Goal: Task Accomplishment & Management: Use online tool/utility

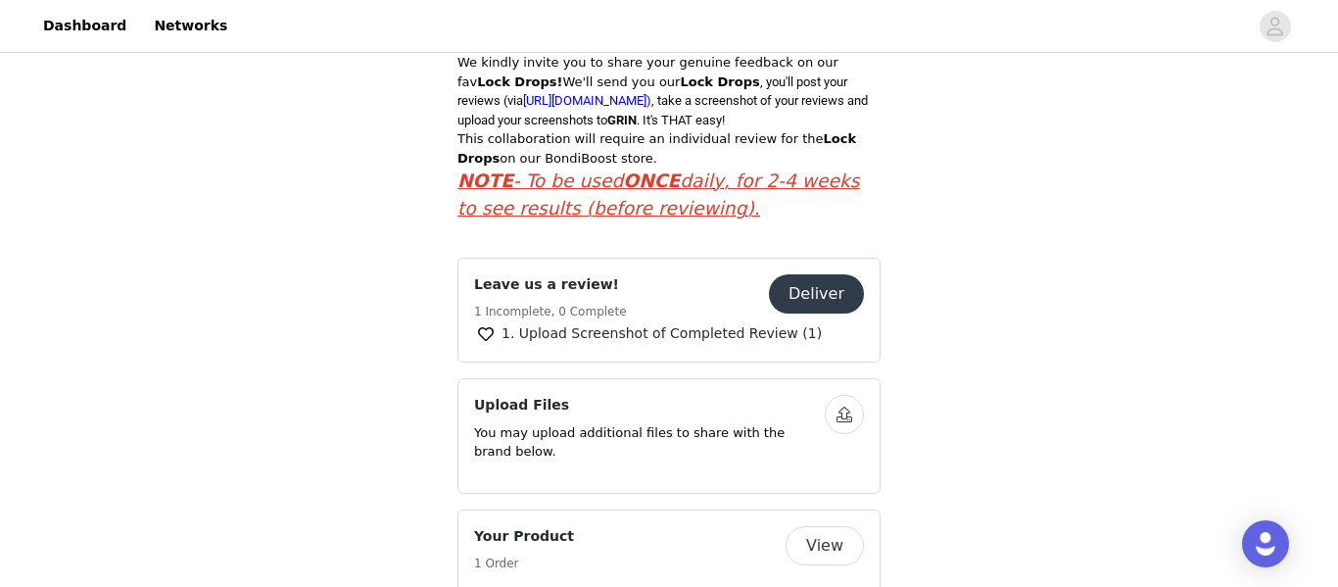
scroll to position [657, 0]
click at [831, 275] on button "Deliver" at bounding box center [816, 294] width 95 height 39
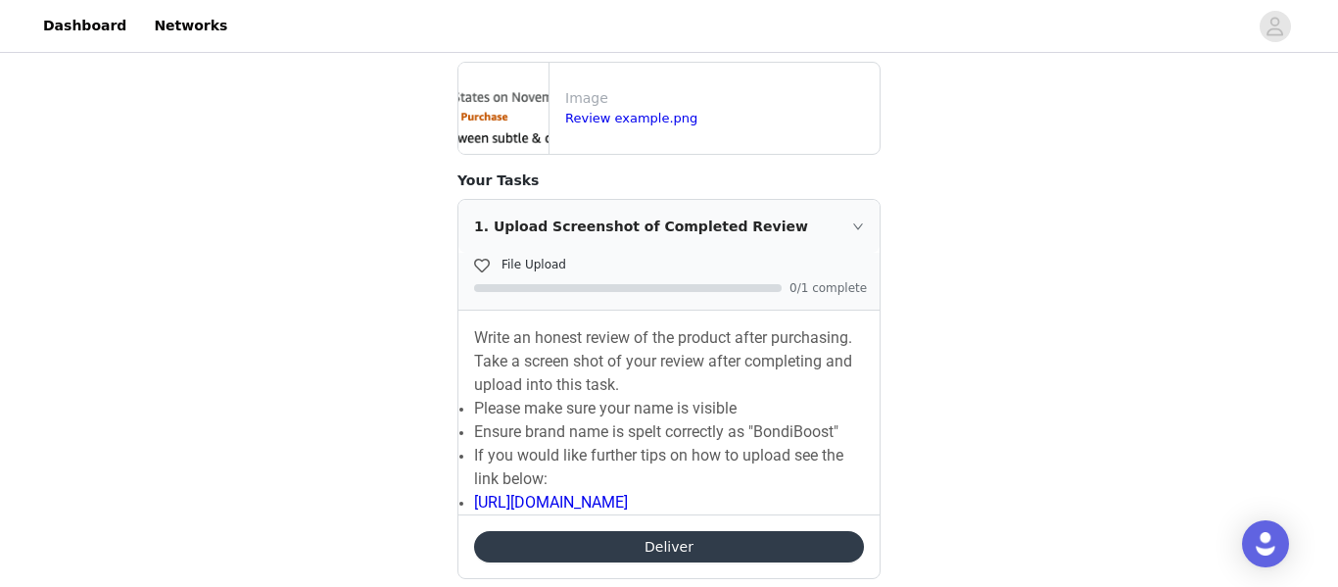
scroll to position [402, 0]
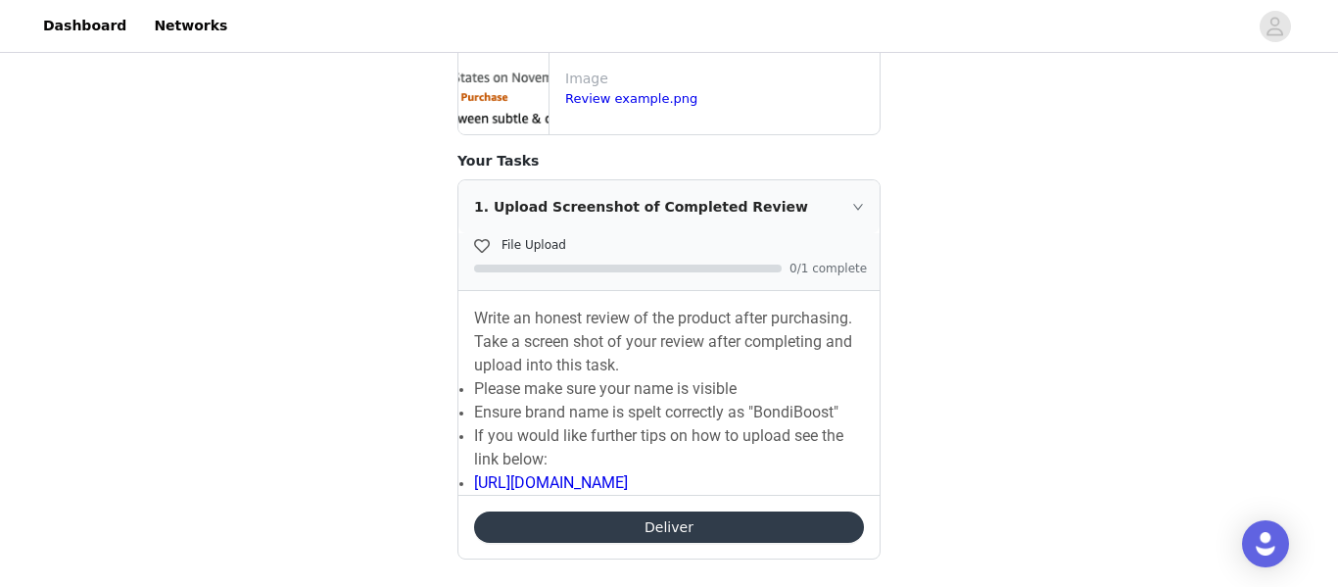
click at [664, 513] on button "Deliver" at bounding box center [669, 526] width 390 height 31
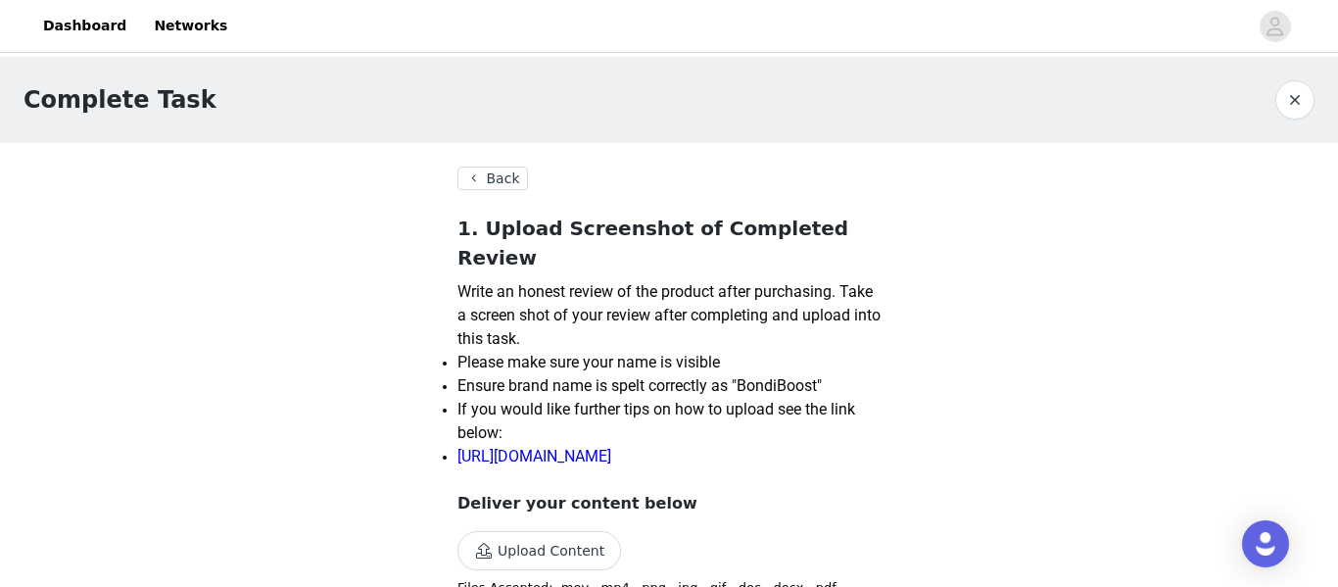
scroll to position [34, 0]
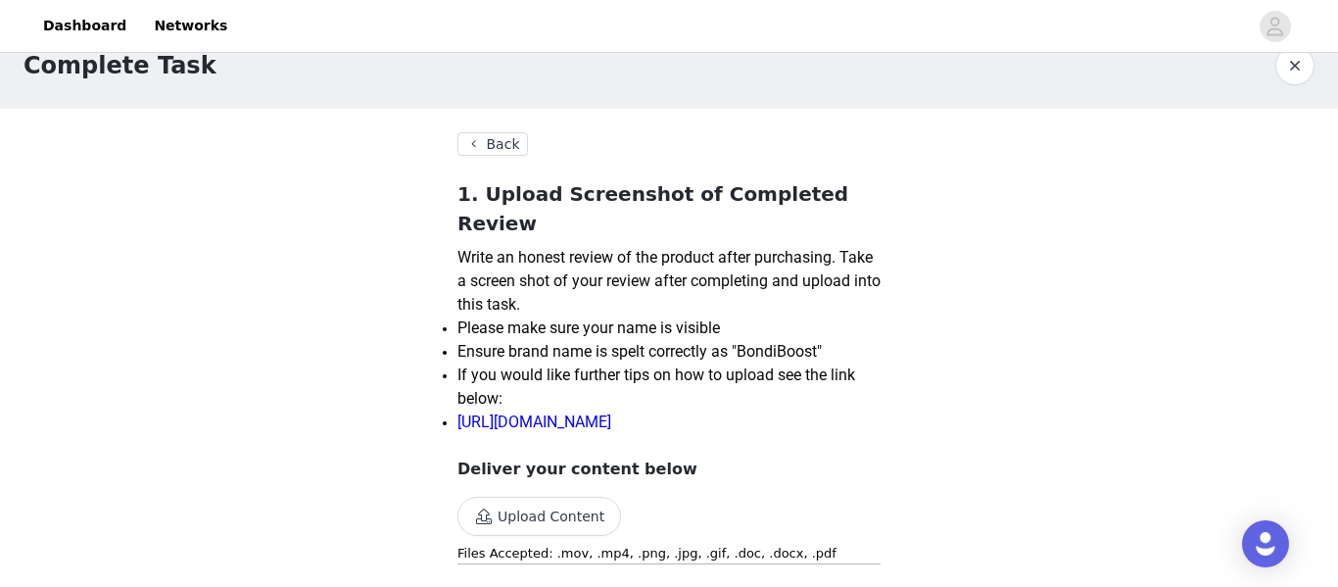
click at [537, 497] on button "Upload Content" at bounding box center [539, 516] width 164 height 39
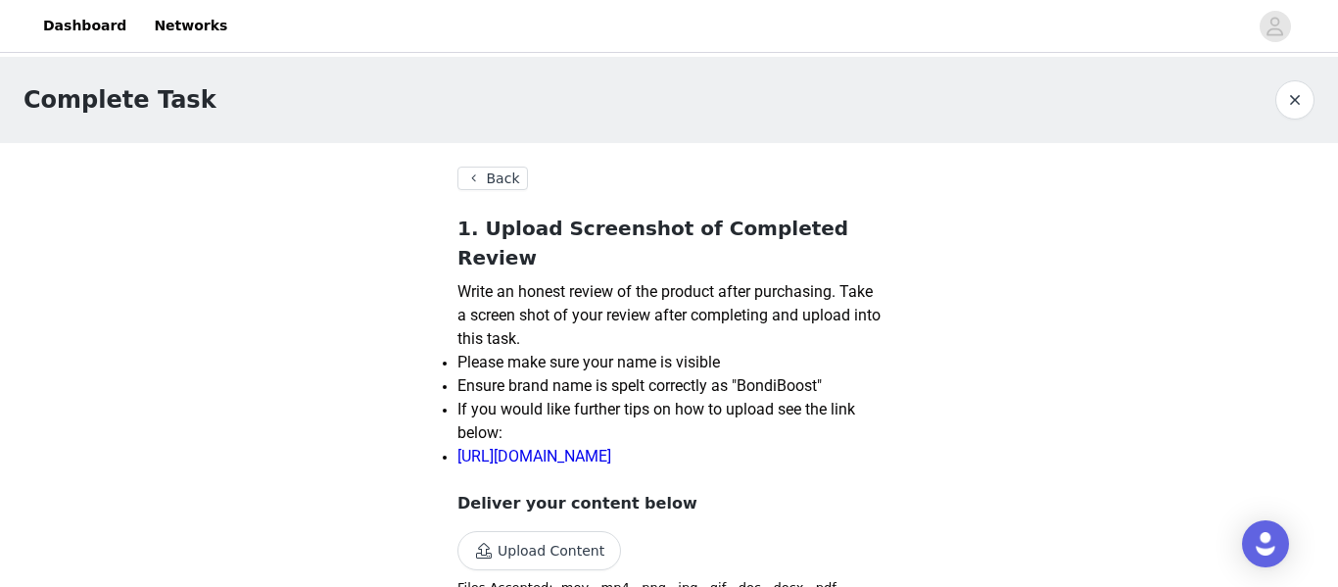
scroll to position [117, 0]
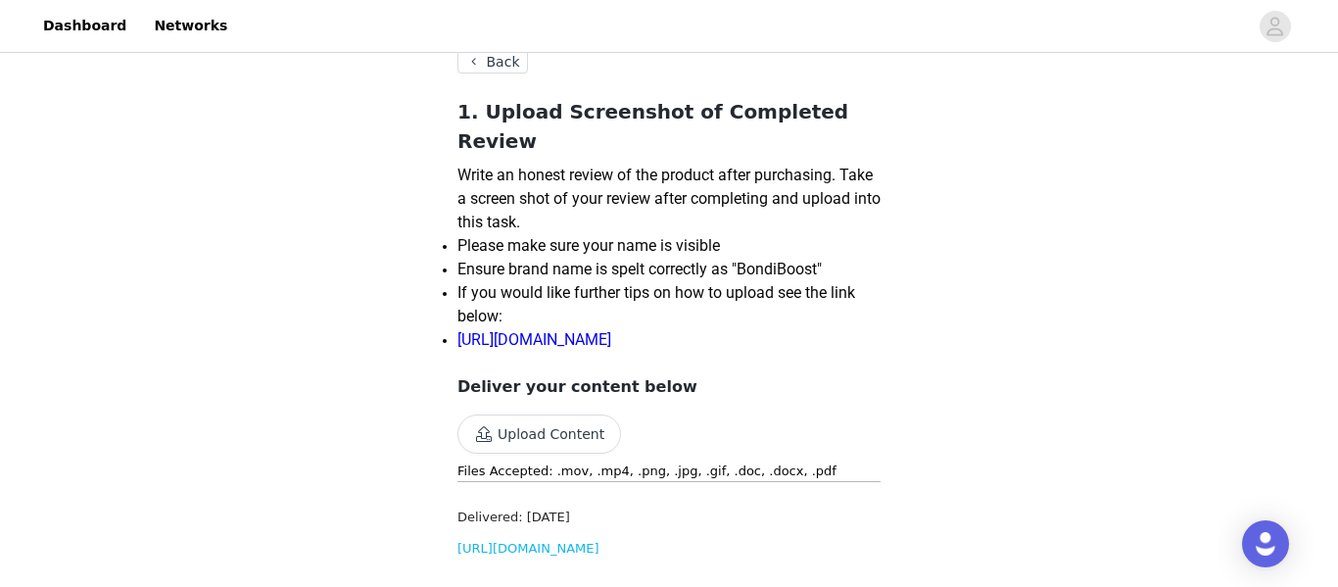
click at [553, 414] on button "Upload Content" at bounding box center [539, 433] width 164 height 39
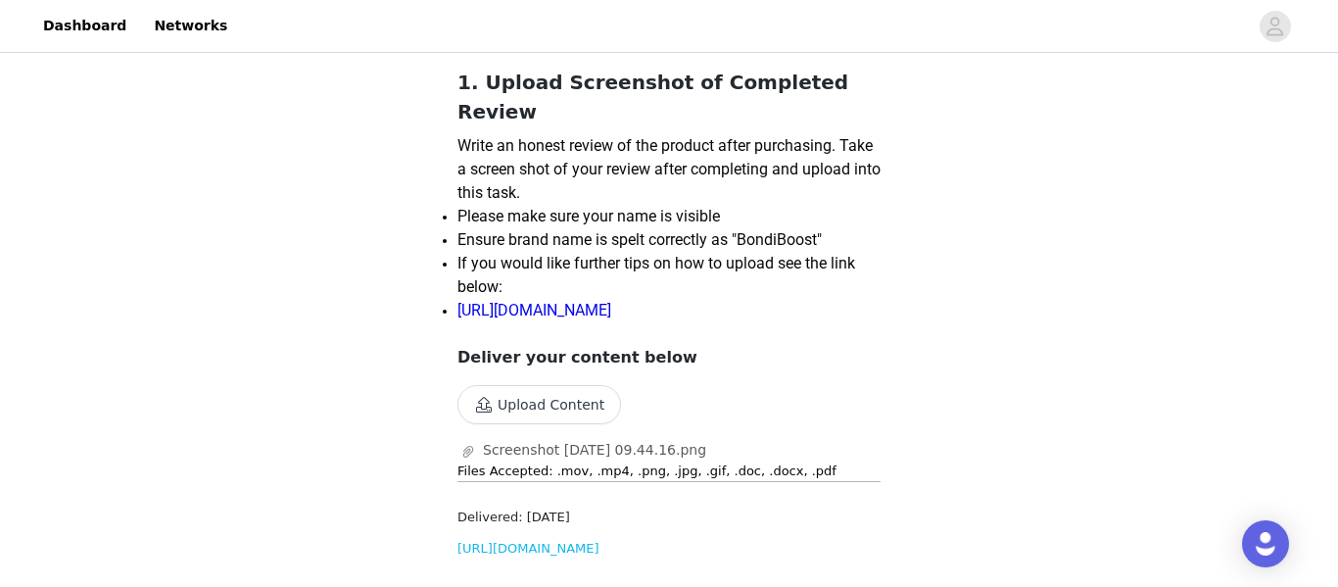
scroll to position [0, 0]
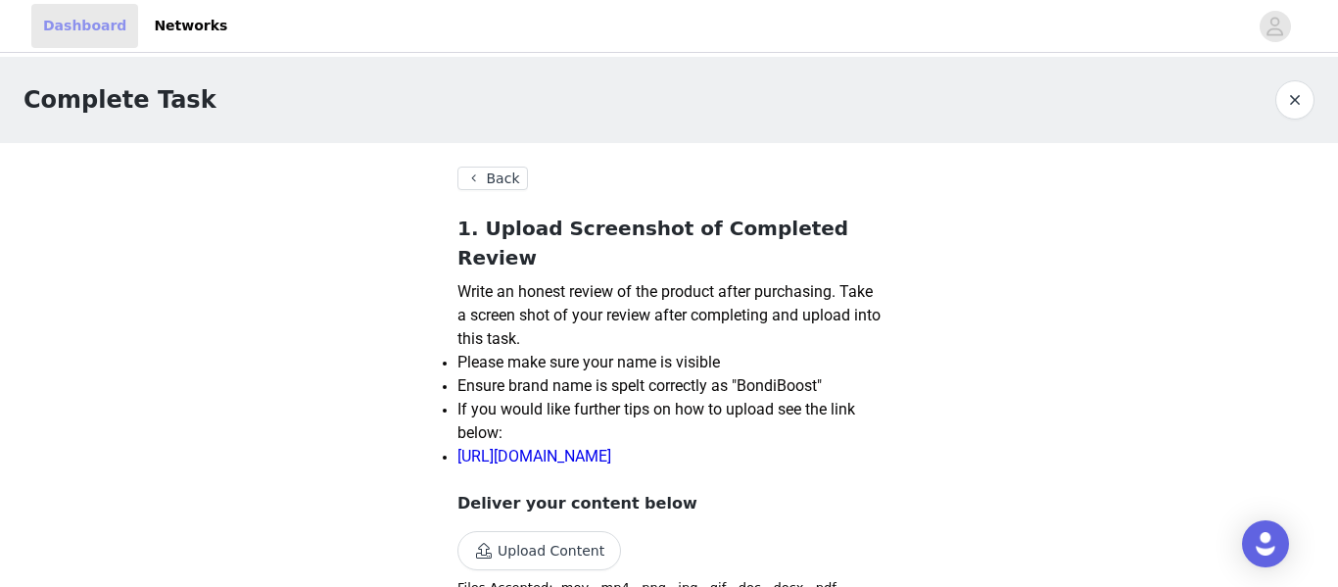
click at [86, 35] on link "Dashboard" at bounding box center [84, 26] width 107 height 44
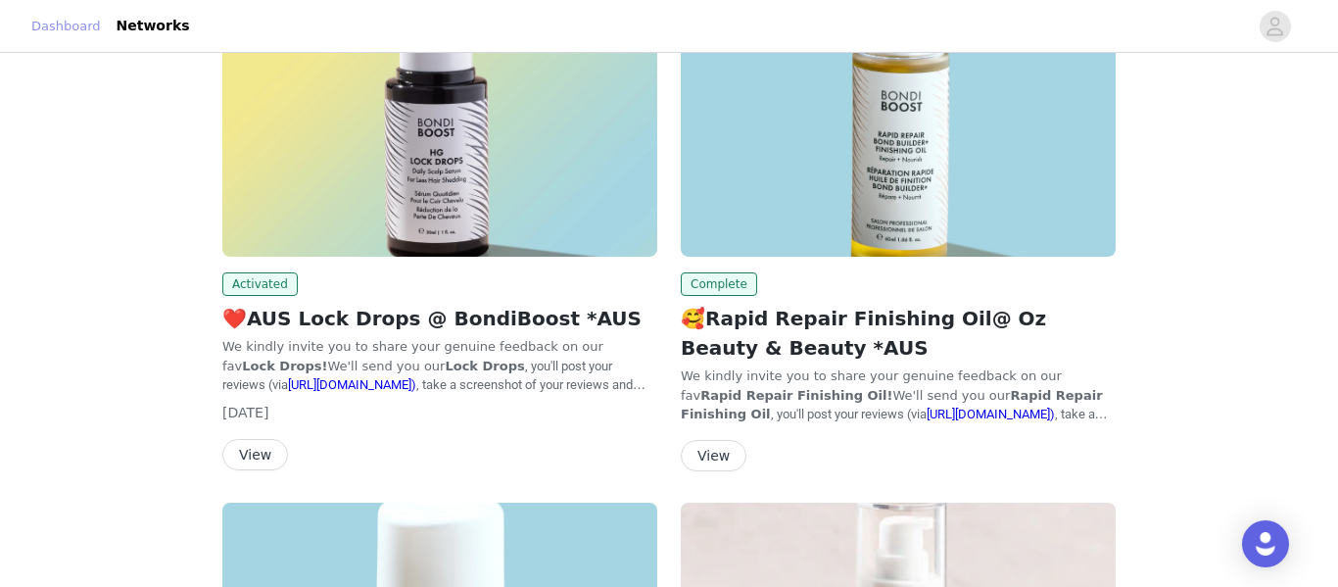
scroll to position [251, 0]
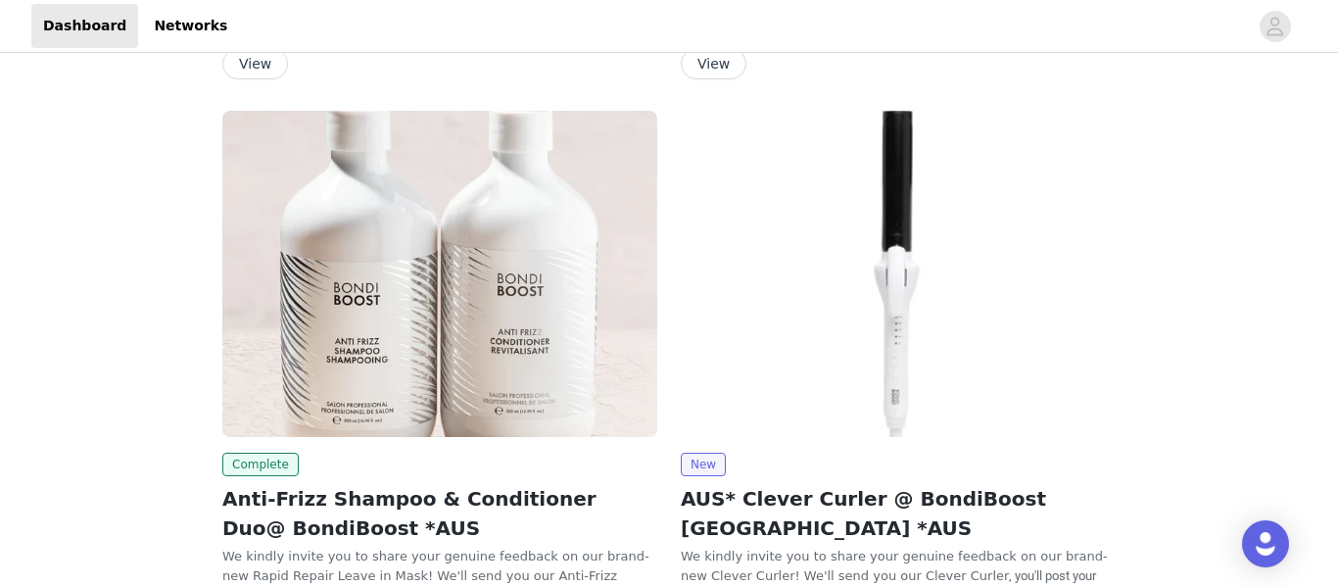
scroll to position [1217, 0]
